Goal: Information Seeking & Learning: Learn about a topic

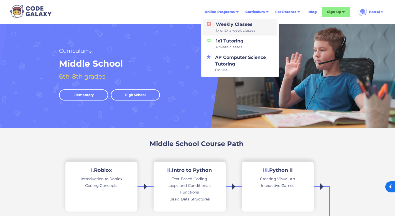
click at [225, 25] on div "Weekly Classes 1x or 2x a week classes" at bounding box center [235, 27] width 42 height 12
